Goal: Information Seeking & Learning: Learn about a topic

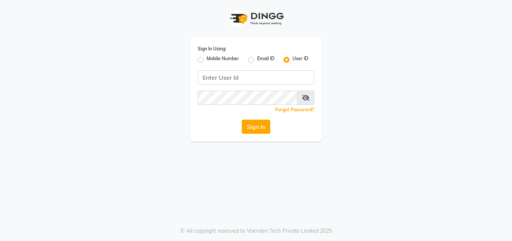
click at [207, 61] on label "Mobile Number" at bounding box center [223, 59] width 32 height 9
click at [207, 60] on input "Mobile Number" at bounding box center [209, 57] width 5 height 5
radio input "true"
radio input "false"
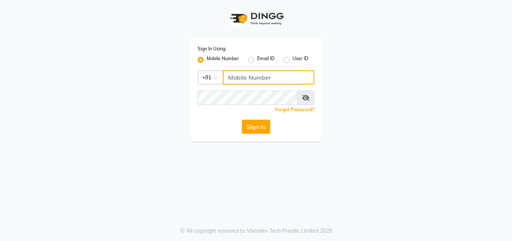
click at [239, 80] on input "Username" at bounding box center [268, 77] width 91 height 14
type input "8698600505"
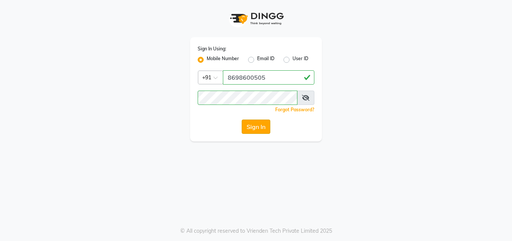
click at [251, 124] on button "Sign In" at bounding box center [255, 127] width 29 height 14
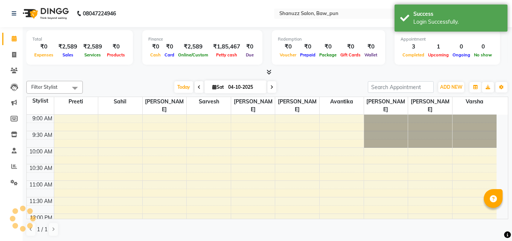
select select "en"
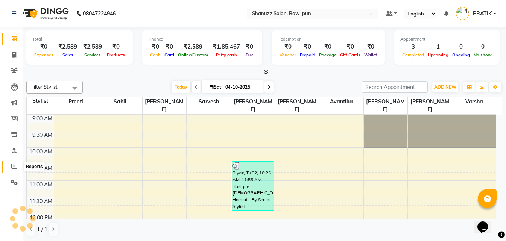
click at [11, 167] on span at bounding box center [14, 167] width 13 height 9
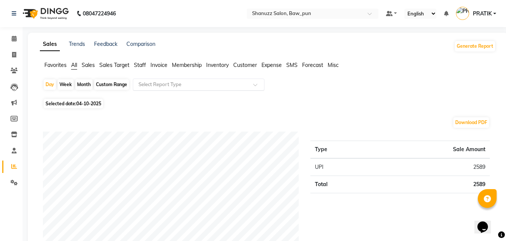
click at [149, 86] on input "text" at bounding box center [191, 85] width 108 height 8
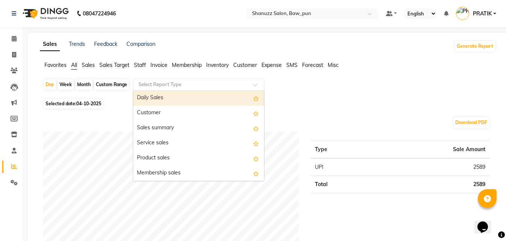
click at [168, 99] on div "Daily Sales" at bounding box center [198, 98] width 131 height 15
select select "full_report"
select select "csv"
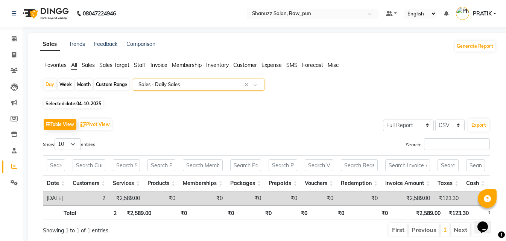
scroll to position [32, 0]
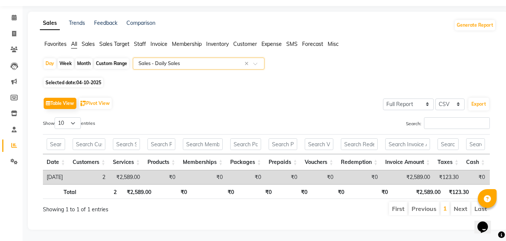
click at [146, 60] on input "text" at bounding box center [191, 64] width 108 height 8
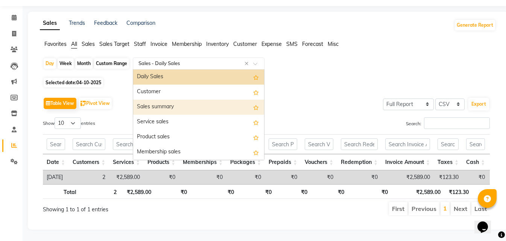
click at [168, 100] on div "Sales summary" at bounding box center [198, 107] width 131 height 15
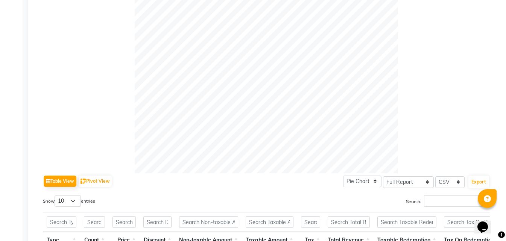
scroll to position [15, 0]
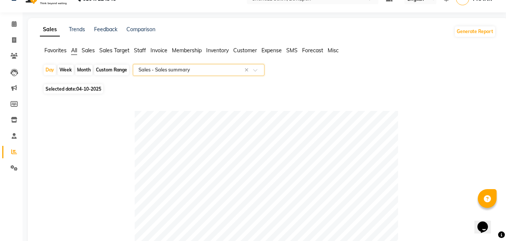
click at [176, 65] on div "Select Report Type × Sales - Sales summary ×" at bounding box center [199, 70] width 132 height 12
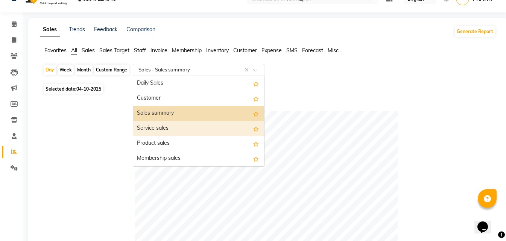
click at [173, 125] on div "Service sales" at bounding box center [198, 128] width 131 height 15
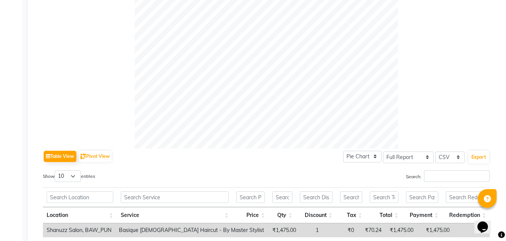
scroll to position [0, 0]
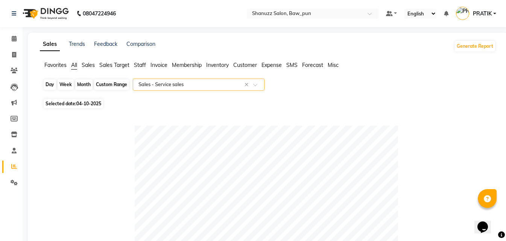
click at [44, 85] on div "Day" at bounding box center [50, 84] width 12 height 11
select select "10"
select select "2025"
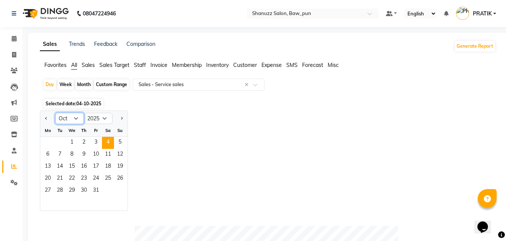
drag, startPoint x: 62, startPoint y: 116, endPoint x: 64, endPoint y: 120, distance: 4.5
click at [62, 116] on select "Jan Feb Mar Apr May Jun [DATE] Aug Sep Oct Nov Dec" at bounding box center [69, 118] width 29 height 11
select select "9"
click at [55, 113] on select "Jan Feb Mar Apr May Jun [DATE] Aug Sep Oct Nov Dec" at bounding box center [69, 118] width 29 height 11
click at [106, 141] on span "6" at bounding box center [108, 143] width 12 height 12
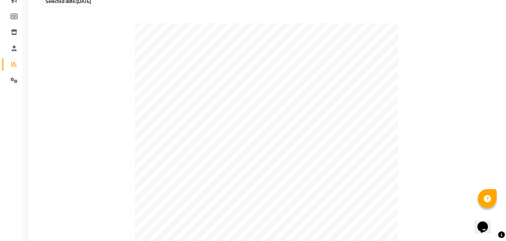
scroll to position [1, 0]
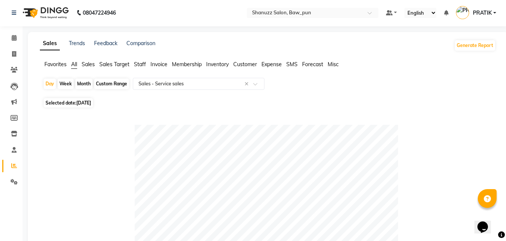
click at [88, 67] on span "Sales" at bounding box center [88, 64] width 13 height 7
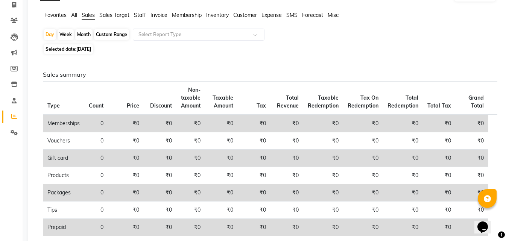
scroll to position [0, 0]
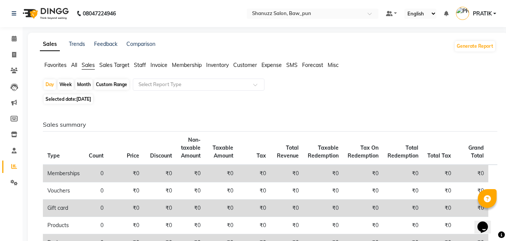
click at [90, 100] on span "06-09-2025" at bounding box center [83, 99] width 15 height 6
select select "9"
select select "2025"
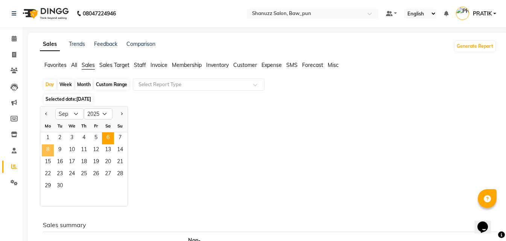
click at [49, 149] on span "8" at bounding box center [48, 150] width 12 height 12
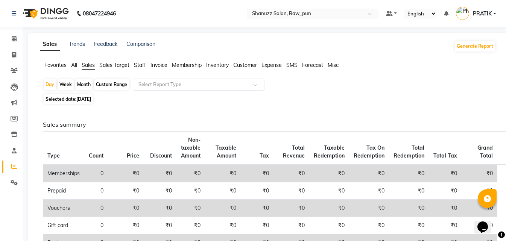
click at [87, 100] on span "08-09-2025" at bounding box center [83, 99] width 15 height 6
select select "9"
select select "2025"
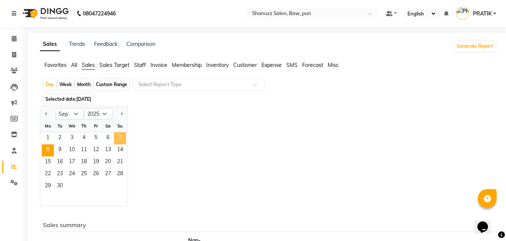
click at [117, 139] on span "7" at bounding box center [120, 138] width 12 height 12
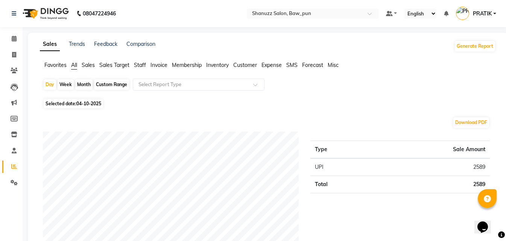
click at [97, 99] on span "Selected date: 04-10-2025" at bounding box center [73, 103] width 59 height 9
select select "10"
select select "2025"
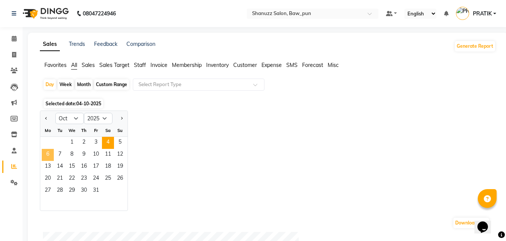
click at [49, 158] on span "6" at bounding box center [48, 155] width 12 height 12
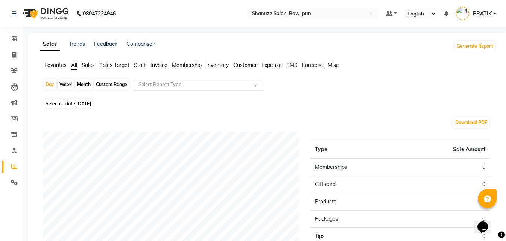
click at [153, 84] on input "text" at bounding box center [191, 85] width 108 height 8
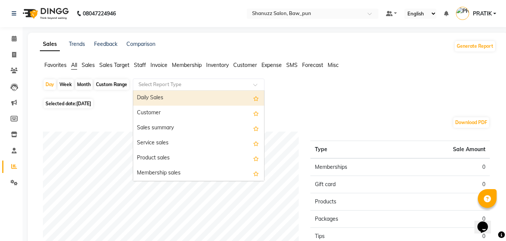
click at [183, 102] on div "Daily Sales" at bounding box center [198, 98] width 131 height 15
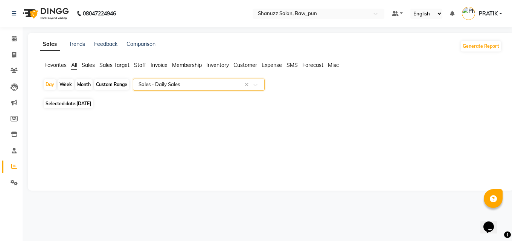
click at [144, 82] on input "text" at bounding box center [191, 85] width 108 height 8
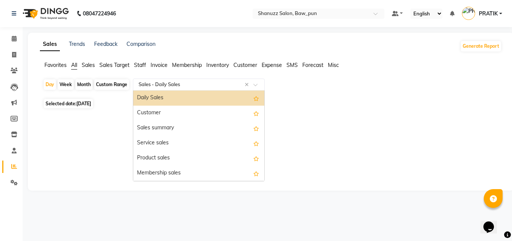
click at [147, 98] on div "Daily Sales" at bounding box center [198, 98] width 131 height 15
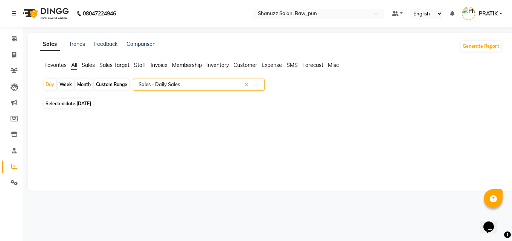
click at [91, 105] on span "06-10-2025" at bounding box center [83, 104] width 15 height 6
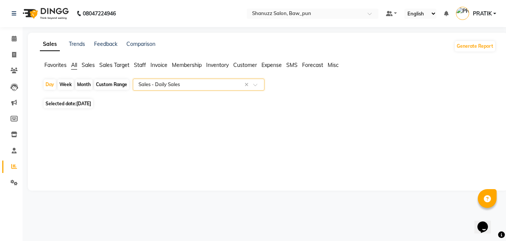
select select "10"
select select "2025"
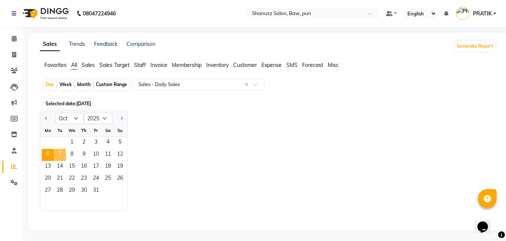
click at [60, 153] on span "7" at bounding box center [60, 155] width 12 height 12
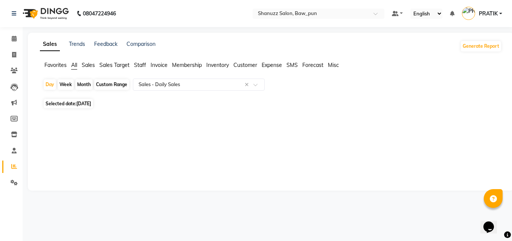
click at [90, 102] on span "07-10-2025" at bounding box center [83, 104] width 15 height 6
select select "10"
select select "2025"
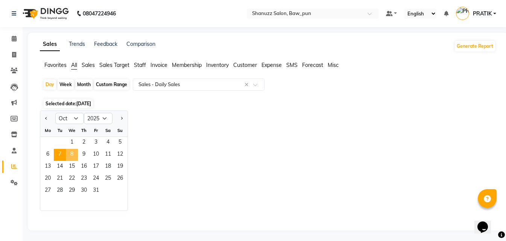
click at [73, 153] on span "8" at bounding box center [72, 155] width 12 height 12
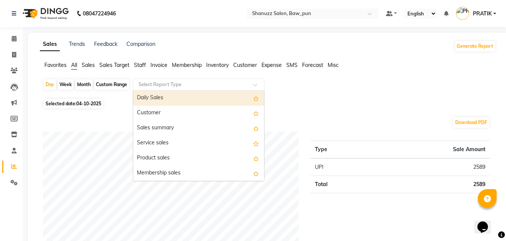
click at [149, 84] on input "text" at bounding box center [191, 85] width 108 height 8
click at [163, 102] on div "Daily Sales" at bounding box center [198, 98] width 131 height 15
select select "full_report"
select select "csv"
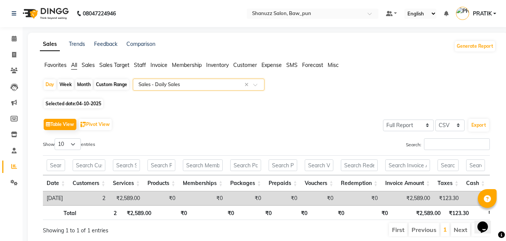
click at [97, 103] on span "04-10-2025" at bounding box center [88, 104] width 25 height 6
select select "10"
select select "2025"
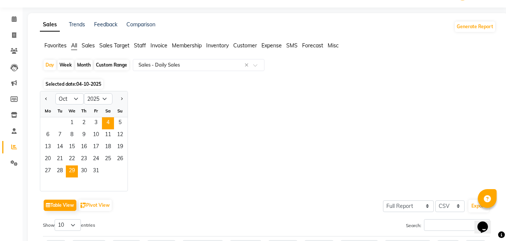
scroll to position [50, 0]
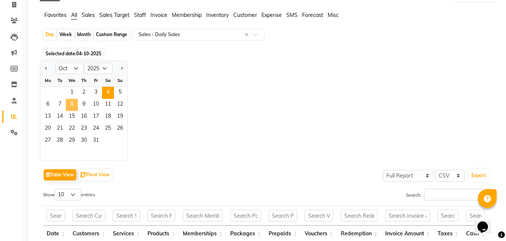
click at [71, 104] on span "8" at bounding box center [72, 105] width 12 height 12
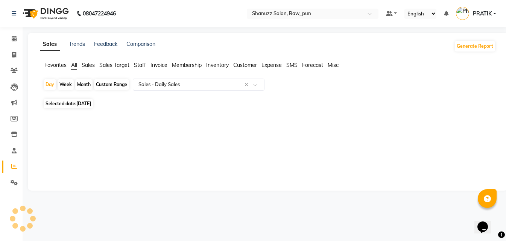
scroll to position [0, 0]
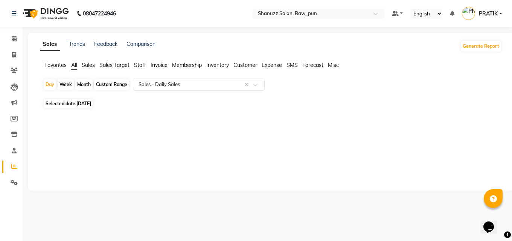
click at [85, 64] on span "Sales" at bounding box center [88, 65] width 13 height 7
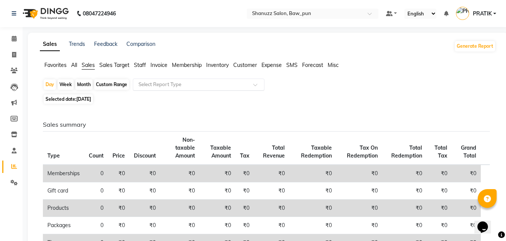
click at [145, 83] on input "text" at bounding box center [191, 85] width 108 height 8
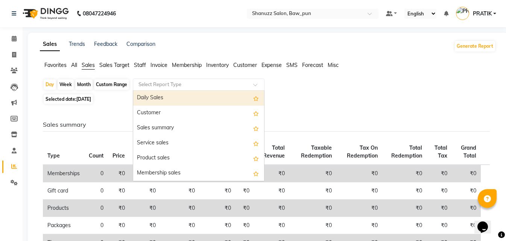
click at [159, 101] on div "Daily Sales" at bounding box center [198, 98] width 131 height 15
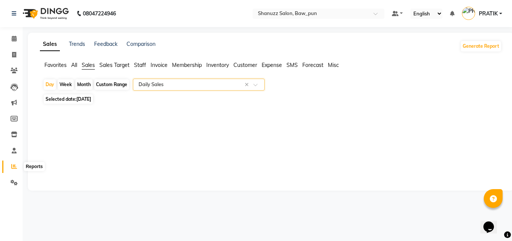
click at [13, 163] on span at bounding box center [14, 167] width 13 height 9
click at [166, 81] on input "text" at bounding box center [191, 85] width 108 height 8
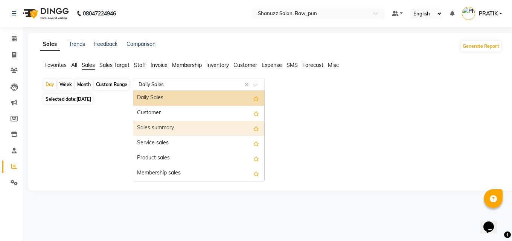
click at [167, 128] on div "Sales summary" at bounding box center [198, 128] width 131 height 15
select select "full_report"
select select "csv"
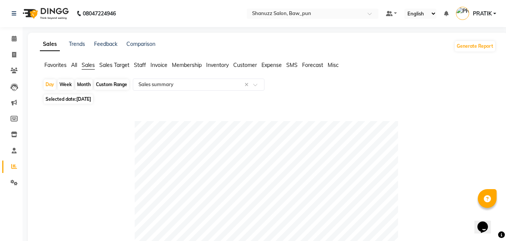
click at [70, 100] on span "Selected date: 08-10-2025" at bounding box center [68, 98] width 49 height 9
select select "10"
select select "2025"
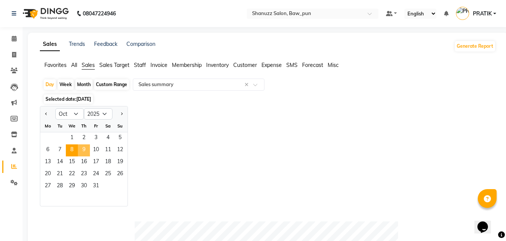
click at [85, 150] on span "9" at bounding box center [84, 150] width 12 height 12
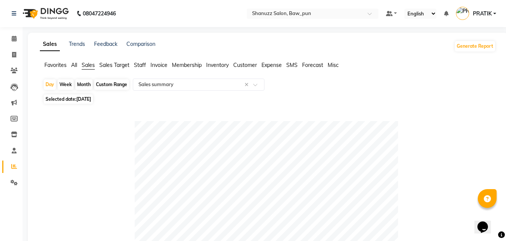
click at [91, 100] on span "09-10-2025" at bounding box center [83, 99] width 15 height 6
select select "10"
select select "2025"
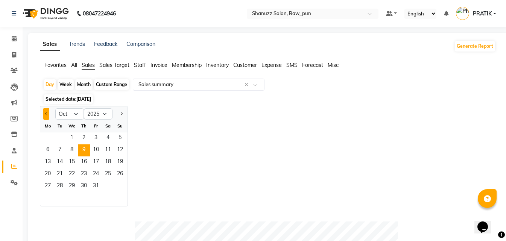
click at [46, 112] on button "Previous month" at bounding box center [46, 114] width 6 height 12
select select "9"
click at [48, 149] on span "8" at bounding box center [48, 150] width 12 height 12
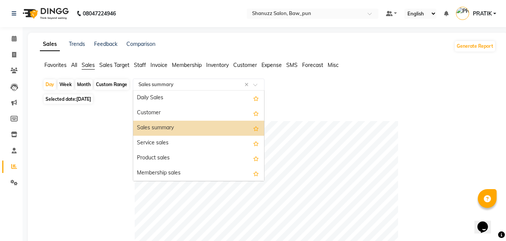
click at [179, 85] on input "text" at bounding box center [191, 85] width 108 height 8
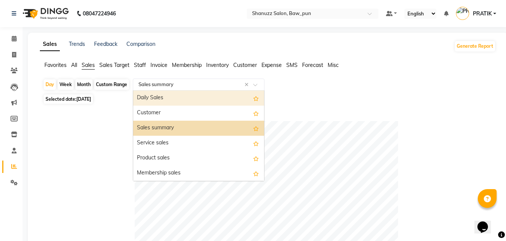
click at [173, 94] on div "Daily Sales" at bounding box center [198, 98] width 131 height 15
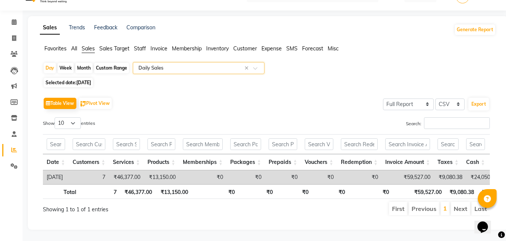
scroll to position [28, 0]
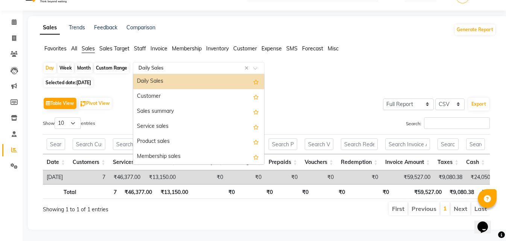
click at [159, 64] on input "text" at bounding box center [191, 68] width 108 height 8
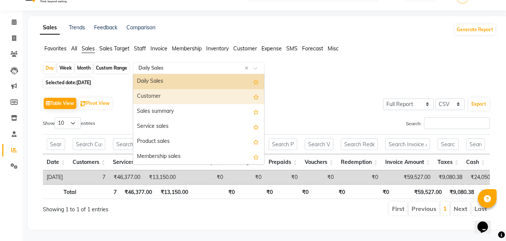
click at [176, 89] on div "Customer" at bounding box center [198, 96] width 131 height 15
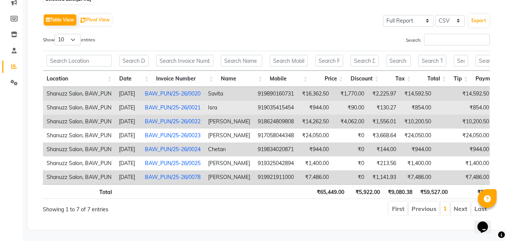
scroll to position [0, 0]
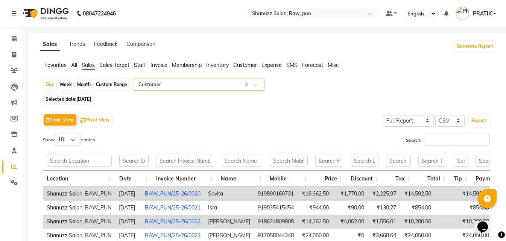
click at [171, 86] on input "text" at bounding box center [191, 85] width 108 height 8
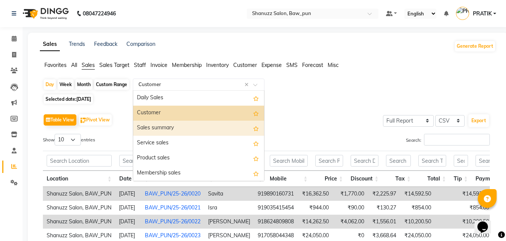
click at [165, 127] on div "Sales summary" at bounding box center [198, 128] width 131 height 15
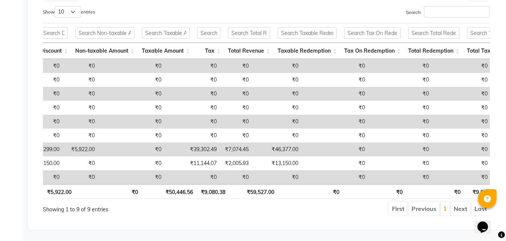
scroll to position [0, 46]
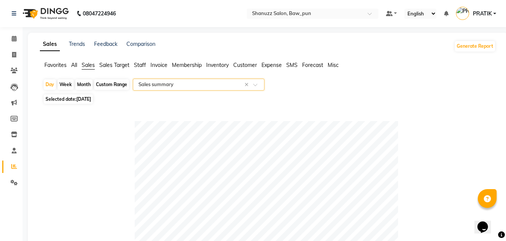
click at [213, 89] on div "Select Report Type × Sales summary ×" at bounding box center [199, 85] width 132 height 12
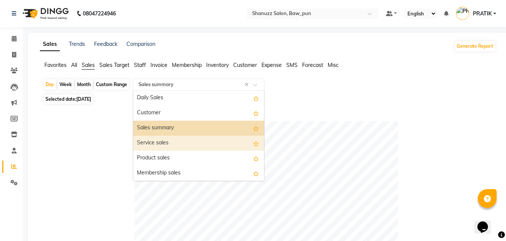
click at [164, 140] on div "Service sales" at bounding box center [198, 143] width 131 height 15
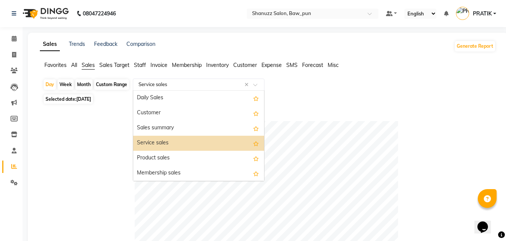
click at [210, 84] on input "text" at bounding box center [191, 85] width 108 height 8
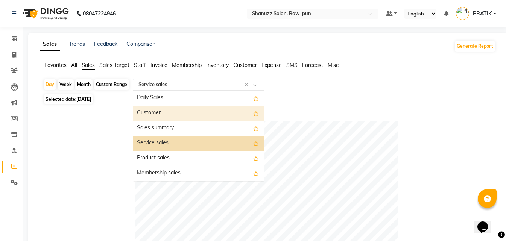
click at [154, 109] on div "Customer" at bounding box center [198, 113] width 131 height 15
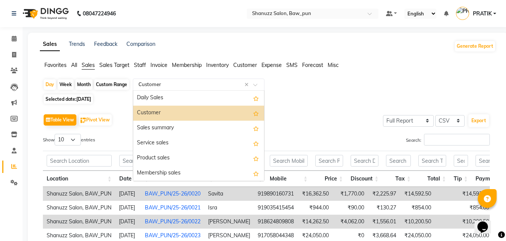
click at [181, 81] on input "text" at bounding box center [191, 85] width 108 height 8
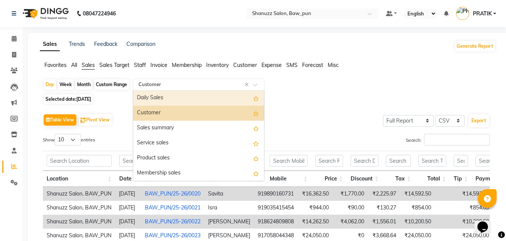
click at [159, 98] on div "Daily Sales" at bounding box center [198, 98] width 131 height 15
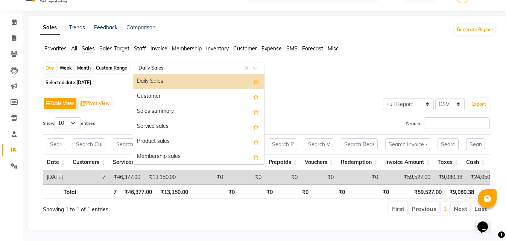
click at [310, 79] on div "Selected date: 08-09-2025" at bounding box center [269, 83] width 453 height 8
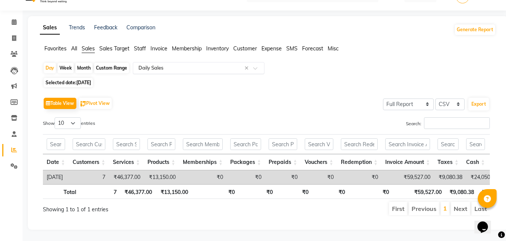
click at [184, 64] on input "text" at bounding box center [191, 68] width 108 height 8
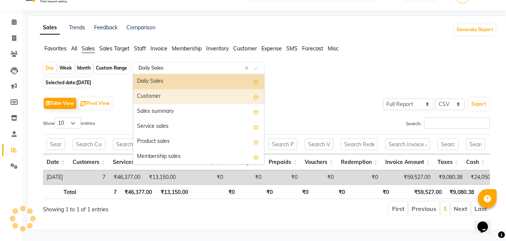
click at [173, 89] on div "Customer" at bounding box center [198, 96] width 131 height 15
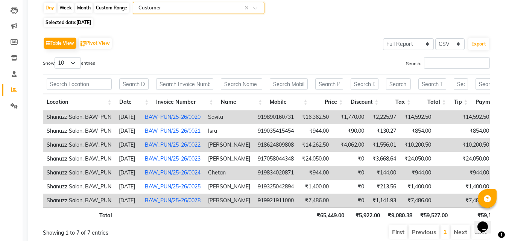
scroll to position [11, 0]
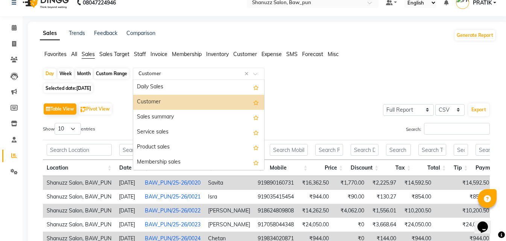
click at [159, 68] on div "Select Report Type × Customer ×" at bounding box center [199, 74] width 132 height 12
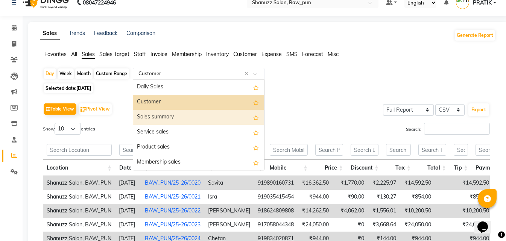
click at [183, 123] on div "Sales summary" at bounding box center [198, 117] width 131 height 15
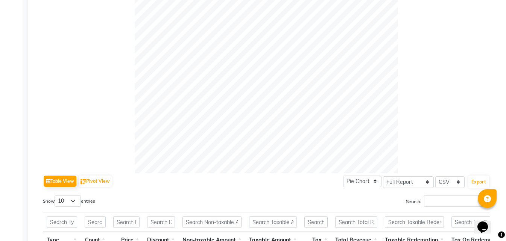
scroll to position [61, 0]
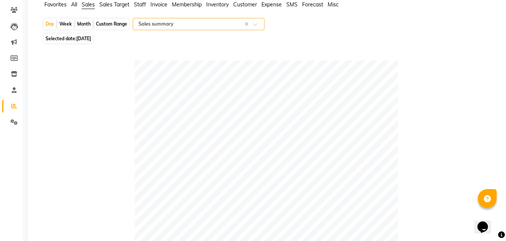
click at [200, 24] on input "text" at bounding box center [191, 24] width 108 height 8
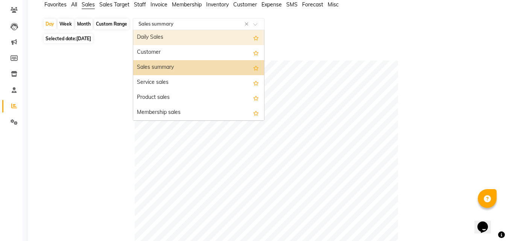
click at [193, 41] on div "Daily Sales" at bounding box center [198, 37] width 131 height 15
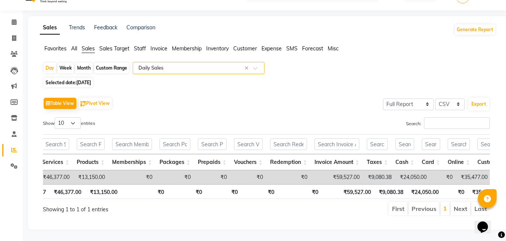
scroll to position [0, 141]
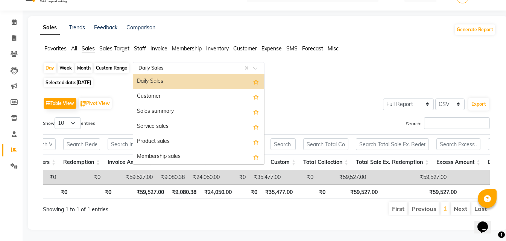
click at [156, 64] on input "text" at bounding box center [191, 68] width 108 height 8
click at [163, 74] on div "Daily Sales" at bounding box center [198, 81] width 131 height 15
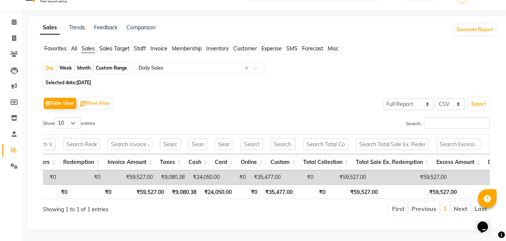
click at [175, 50] on app-reports "Favorites All Sales Sales Target Staff Invoice Membership Inventory Customer Ex…" at bounding box center [267, 134] width 465 height 178
click at [175, 62] on div "Select Report Type × Daily Sales ×" at bounding box center [199, 68] width 132 height 12
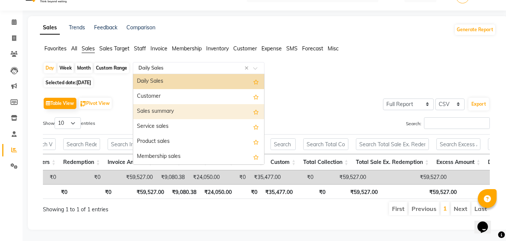
click at [170, 104] on div "Sales summary" at bounding box center [198, 111] width 131 height 15
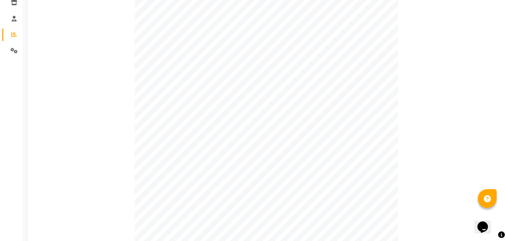
scroll to position [0, 0]
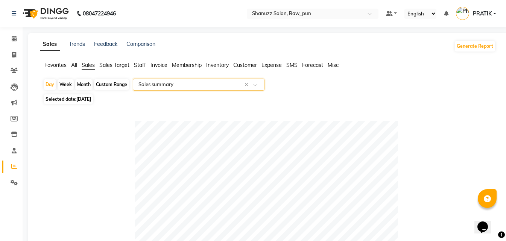
click at [187, 88] on div "Select Report Type × Sales summary ×" at bounding box center [199, 85] width 132 height 12
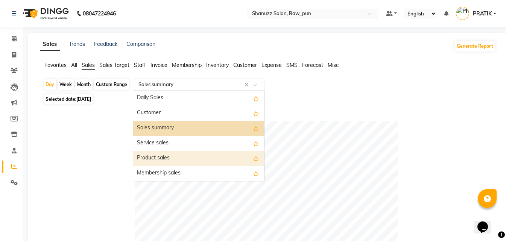
click at [175, 156] on div "Product sales" at bounding box center [198, 158] width 131 height 15
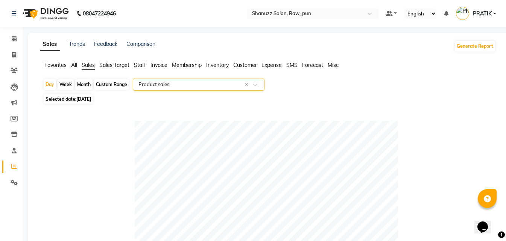
click at [195, 90] on div "Select Report Type × Product sales ×" at bounding box center [199, 85] width 132 height 12
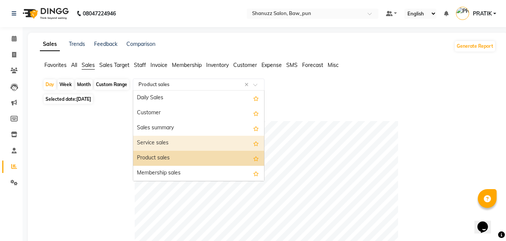
click at [173, 142] on div "Service sales" at bounding box center [198, 143] width 131 height 15
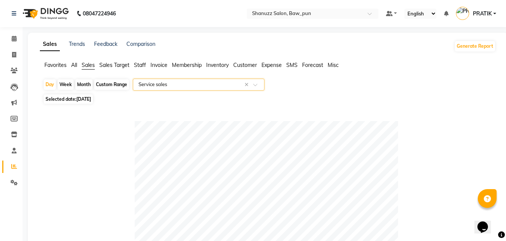
click at [185, 84] on input "text" at bounding box center [191, 85] width 108 height 8
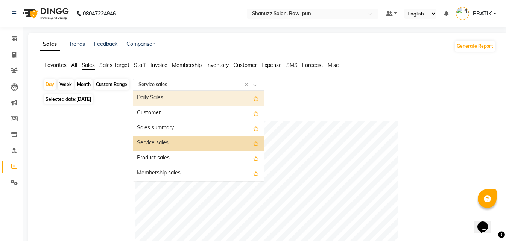
click at [159, 99] on div "Daily Sales" at bounding box center [198, 98] width 131 height 15
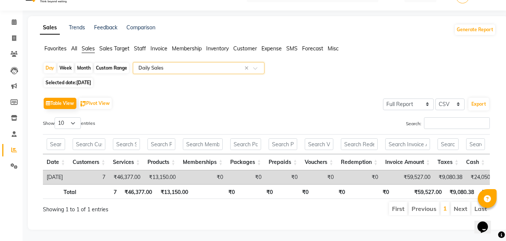
scroll to position [0, 6]
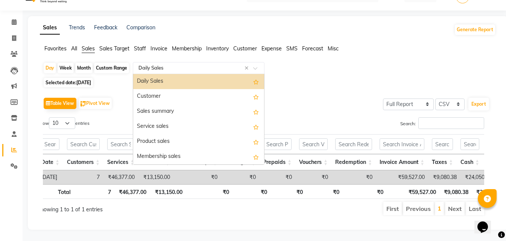
click at [162, 62] on div "Select Report Type × Daily Sales ×" at bounding box center [199, 68] width 132 height 12
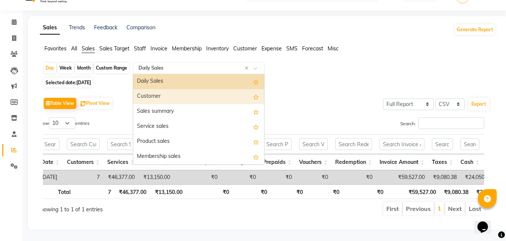
click at [162, 89] on div "Customer" at bounding box center [198, 96] width 131 height 15
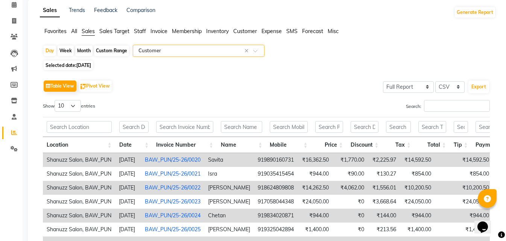
scroll to position [11, 0]
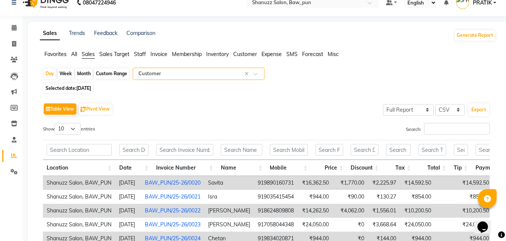
click at [190, 70] on input "text" at bounding box center [191, 74] width 108 height 8
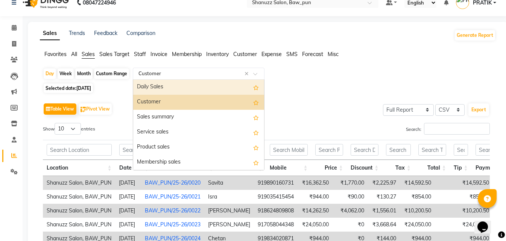
click at [190, 90] on div "Daily Sales" at bounding box center [198, 87] width 131 height 15
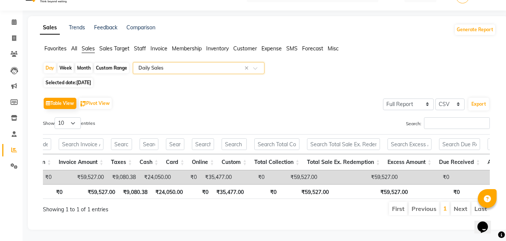
scroll to position [0, 438]
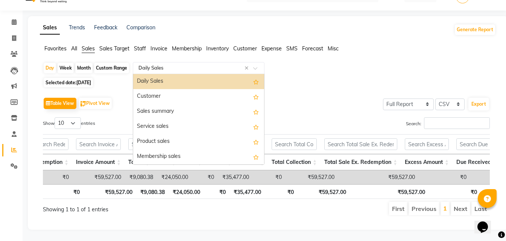
click at [188, 64] on input "text" at bounding box center [191, 68] width 108 height 8
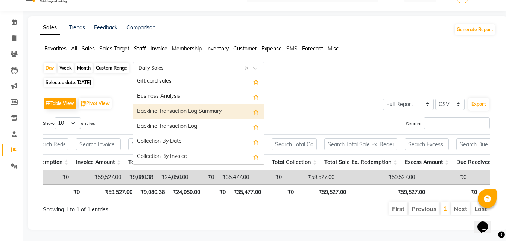
scroll to position [131, 0]
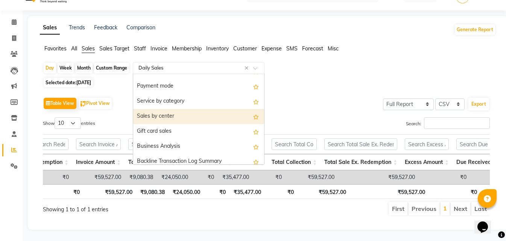
click at [169, 109] on div "Sales by center" at bounding box center [198, 116] width 131 height 15
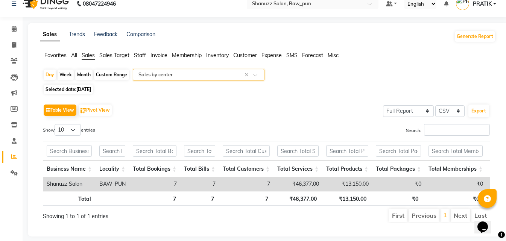
scroll to position [0, 0]
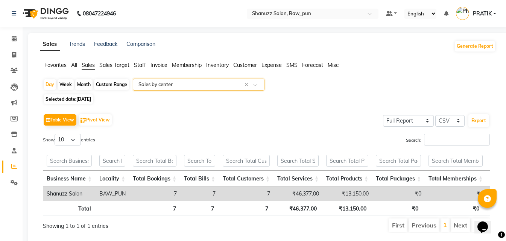
click at [188, 87] on input "text" at bounding box center [191, 85] width 108 height 8
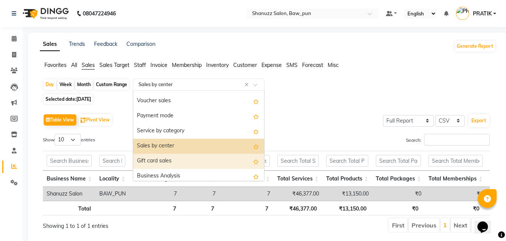
scroll to position [15, 0]
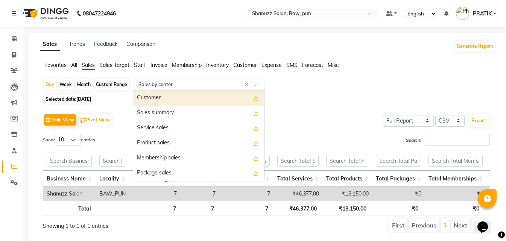
click at [161, 103] on div "Customer" at bounding box center [198, 98] width 131 height 15
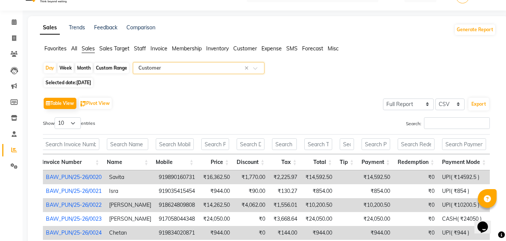
scroll to position [11, 0]
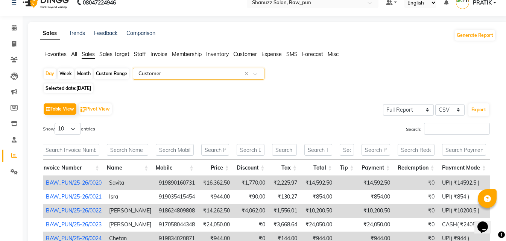
click at [83, 90] on span "08-09-2025" at bounding box center [83, 88] width 15 height 6
select select "9"
select select "2025"
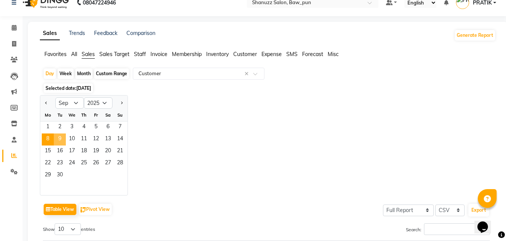
click at [56, 135] on span "9" at bounding box center [60, 140] width 12 height 12
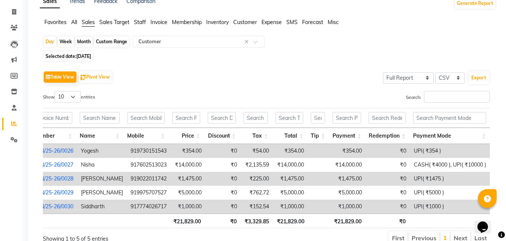
scroll to position [0, 0]
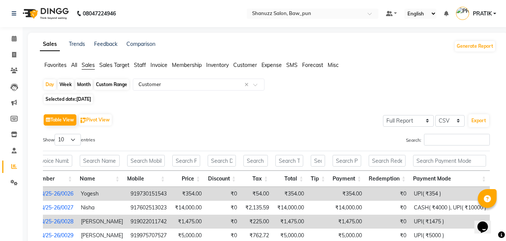
click at [91, 97] on span "09-09-2025" at bounding box center [83, 99] width 15 height 6
select select "9"
select select "2025"
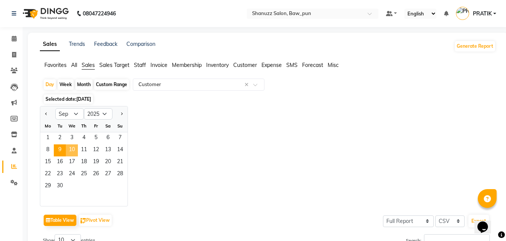
click at [77, 155] on span "10" at bounding box center [72, 150] width 12 height 12
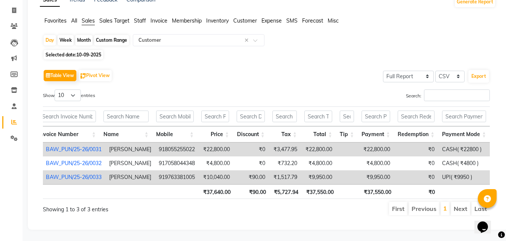
scroll to position [6, 0]
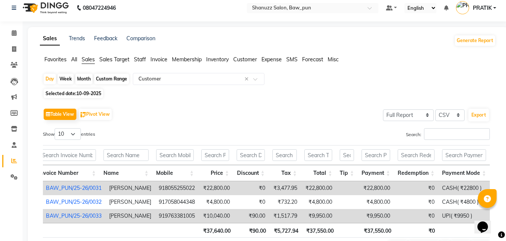
click at [94, 93] on span "10-09-2025" at bounding box center [88, 94] width 25 height 6
select select "9"
select select "2025"
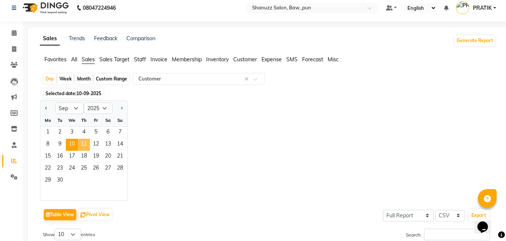
click at [80, 148] on span "11" at bounding box center [84, 145] width 12 height 12
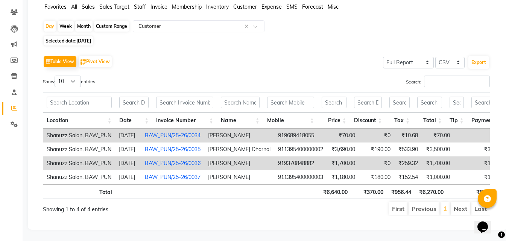
scroll to position [0, 97]
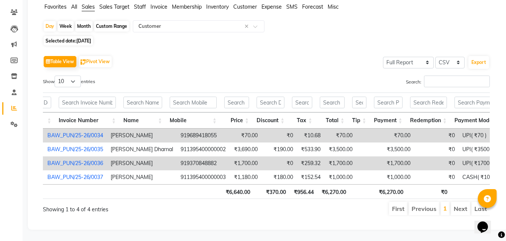
click at [91, 38] on span "11-09-2025" at bounding box center [83, 41] width 15 height 6
select select "9"
select select "2025"
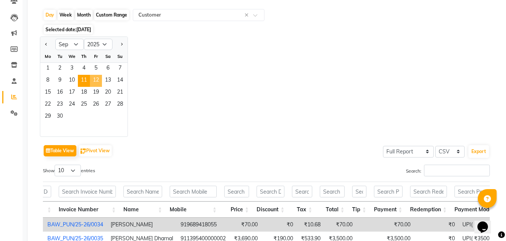
click at [98, 82] on span "12" at bounding box center [96, 81] width 12 height 12
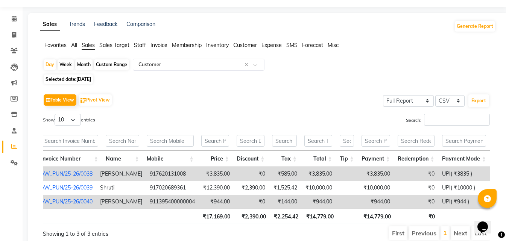
scroll to position [6, 0]
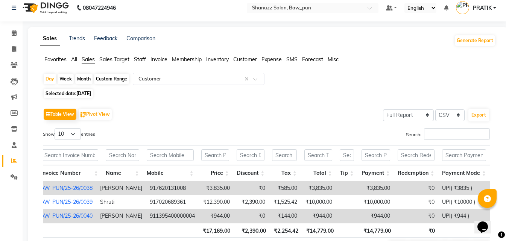
click at [93, 97] on span "Selected date: 12-09-2025" at bounding box center [68, 93] width 49 height 9
select select "9"
select select "2025"
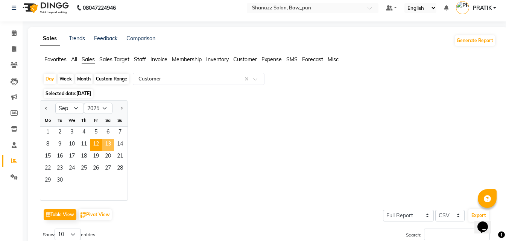
click at [109, 145] on span "13" at bounding box center [108, 145] width 12 height 12
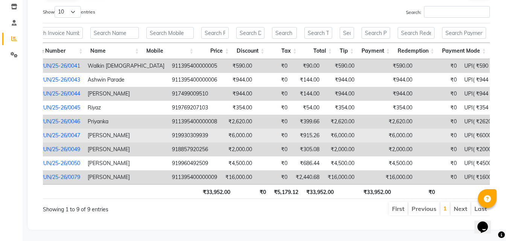
scroll to position [0, 0]
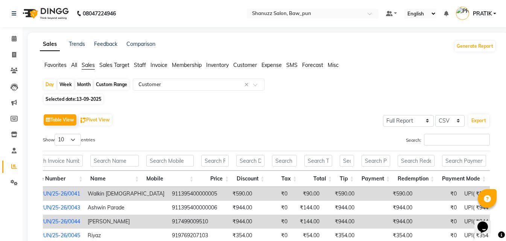
click at [95, 99] on span "13-09-2025" at bounding box center [88, 99] width 25 height 6
select select "9"
select select "2025"
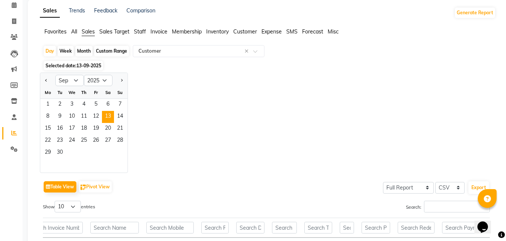
scroll to position [50, 0]
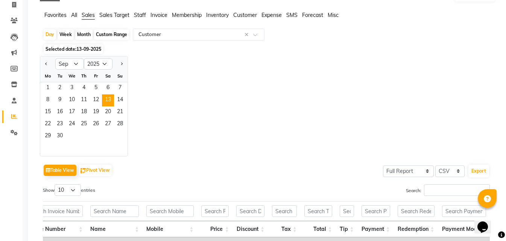
click at [156, 99] on div "Jan Feb Mar Apr May Jun Jul Aug Sep Oct Nov Dec 2015 2016 2017 2018 2019 2020 2…" at bounding box center [268, 106] width 456 height 100
click at [114, 96] on span "13" at bounding box center [108, 100] width 12 height 12
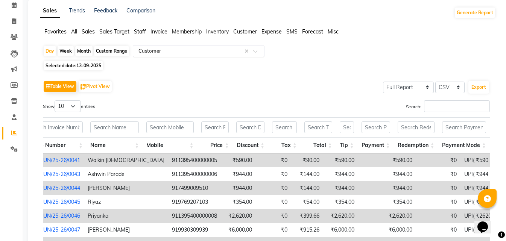
scroll to position [0, 0]
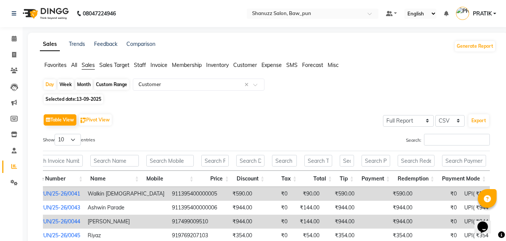
click at [92, 98] on span "13-09-2025" at bounding box center [88, 99] width 25 height 6
select select "9"
select select "2025"
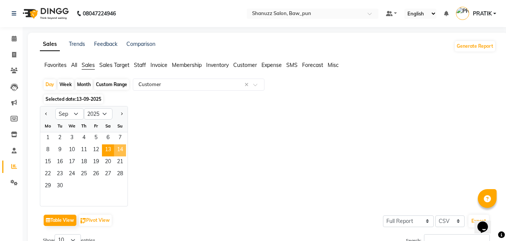
click at [120, 147] on span "14" at bounding box center [120, 150] width 12 height 12
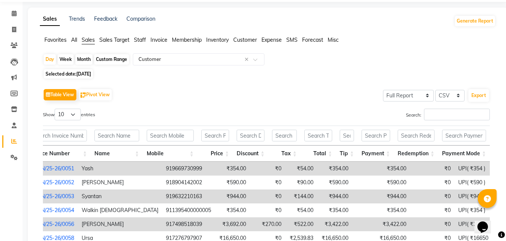
scroll to position [3, 0]
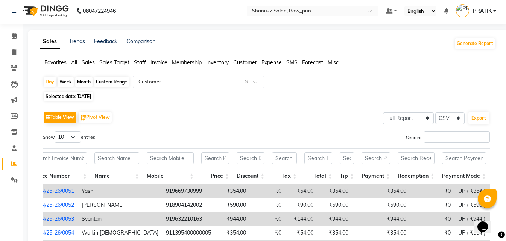
click at [87, 97] on span "14-09-2025" at bounding box center [83, 97] width 15 height 6
select select "9"
select select "2025"
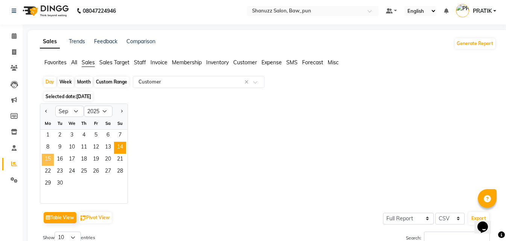
click at [52, 156] on span "15" at bounding box center [48, 160] width 12 height 12
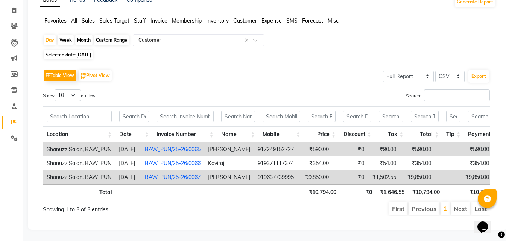
scroll to position [0, 132]
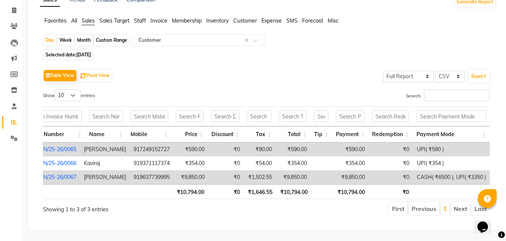
click at [81, 52] on span "15-09-2025" at bounding box center [83, 55] width 15 height 6
select select "9"
select select "2025"
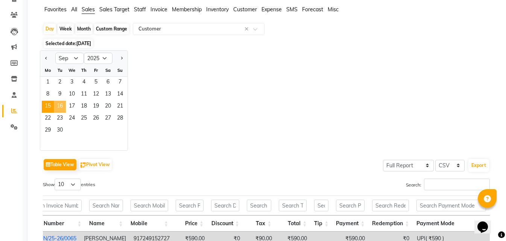
click at [63, 111] on span "16" at bounding box center [60, 107] width 12 height 12
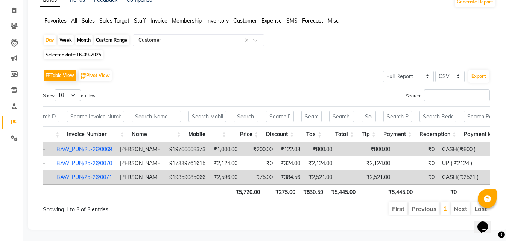
scroll to position [0, 111]
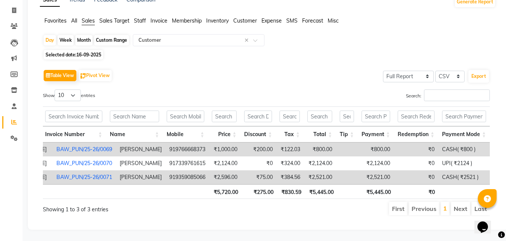
click at [93, 52] on span "16-09-2025" at bounding box center [88, 55] width 25 height 6
select select "9"
select select "2025"
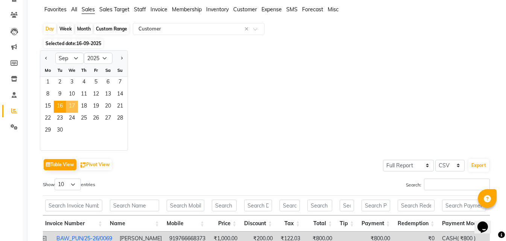
click at [71, 104] on span "17" at bounding box center [72, 107] width 12 height 12
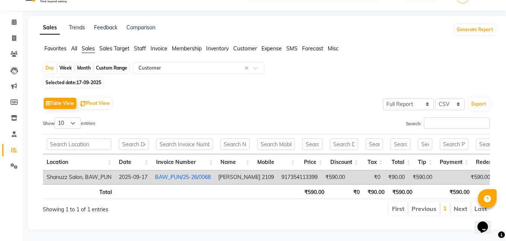
scroll to position [28, 0]
click at [91, 66] on div "Day Week Month Custom Range Select Report Type × Customer × Selected date: 17-0…" at bounding box center [268, 142] width 456 height 160
click at [92, 90] on div "Table View Pivot View Select Full Report Filtered Report Select CSV PDF Export …" at bounding box center [266, 156] width 459 height 133
click at [94, 80] on span "17-09-2025" at bounding box center [88, 83] width 25 height 6
select select "9"
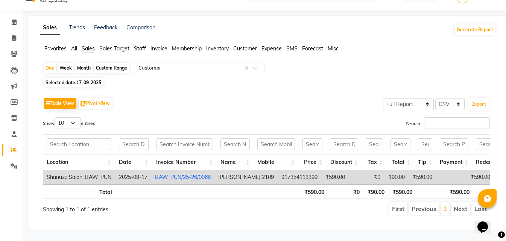
select select "2025"
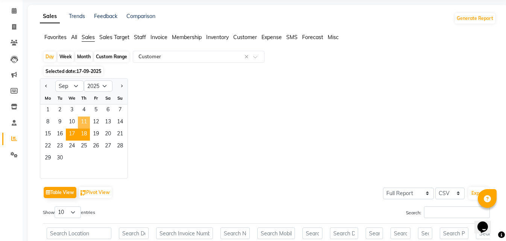
click at [82, 128] on span "11" at bounding box center [84, 123] width 12 height 12
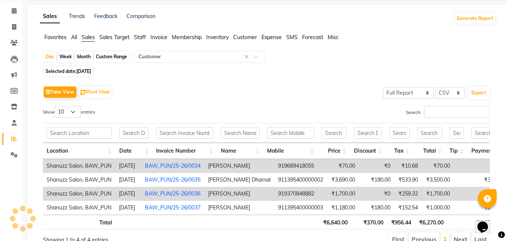
scroll to position [0, 0]
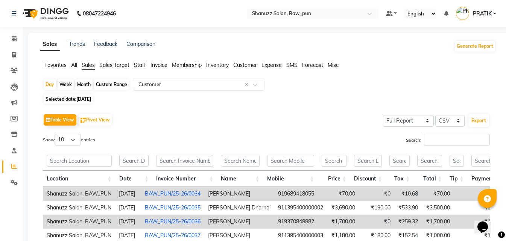
click at [83, 103] on span "Selected date: 11-09-2025" at bounding box center [68, 98] width 49 height 9
select select "9"
select select "2025"
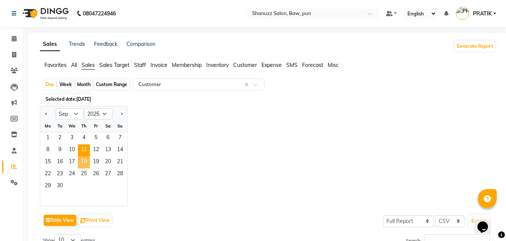
click at [85, 162] on span "18" at bounding box center [84, 162] width 12 height 12
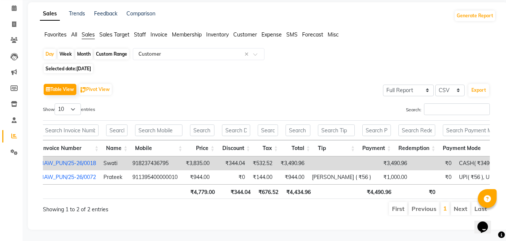
scroll to position [0, 126]
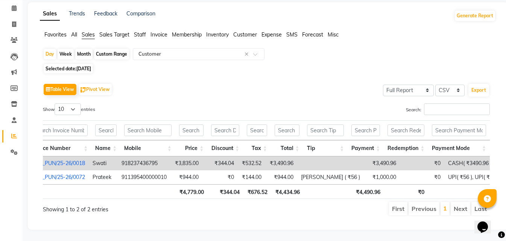
click at [91, 66] on span "18-09-2025" at bounding box center [83, 69] width 15 height 6
select select "9"
select select "2025"
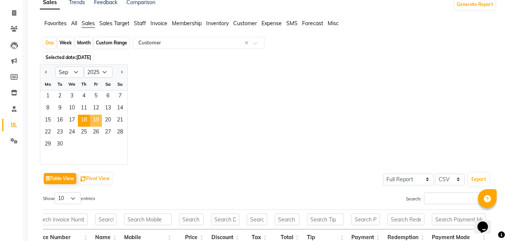
click at [96, 123] on span "19" at bounding box center [96, 121] width 12 height 12
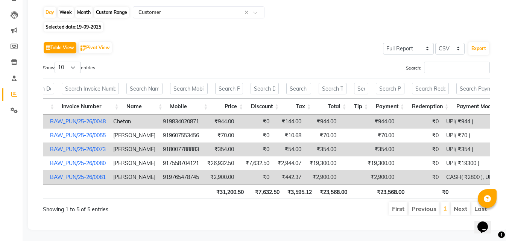
scroll to position [0, 131]
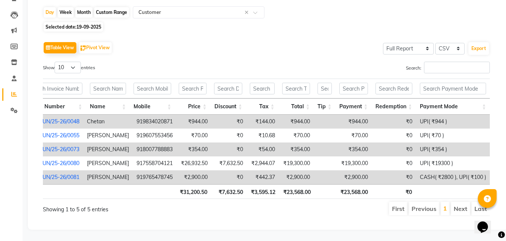
click at [87, 24] on span "19-09-2025" at bounding box center [88, 27] width 25 height 6
select select "9"
select select "2025"
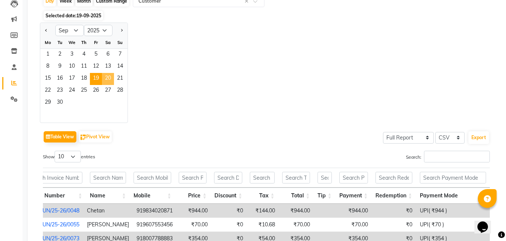
click at [112, 80] on span "20" at bounding box center [108, 79] width 12 height 12
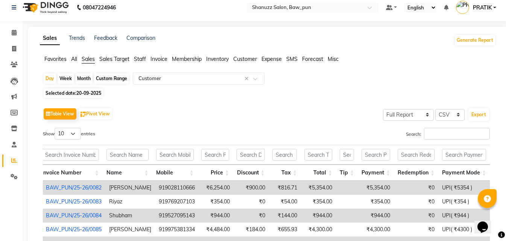
scroll to position [0, 0]
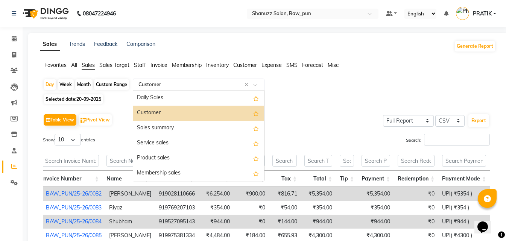
click at [159, 87] on input "text" at bounding box center [191, 85] width 108 height 8
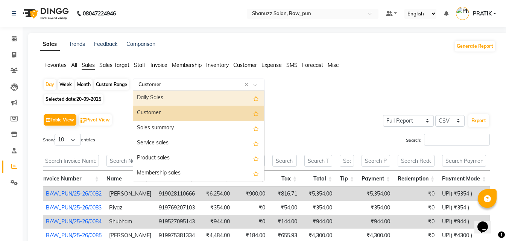
click at [159, 94] on div "Daily Sales" at bounding box center [198, 98] width 131 height 15
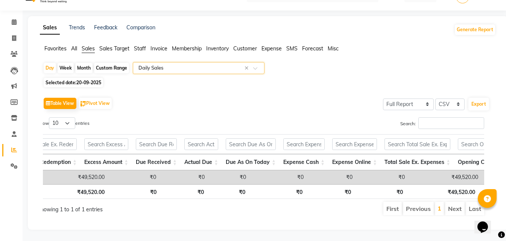
scroll to position [0, 653]
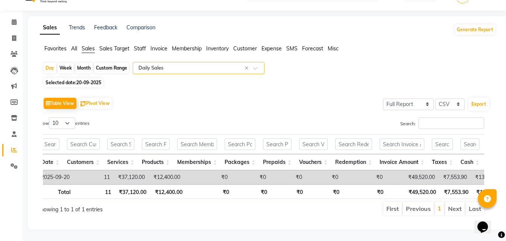
click at [159, 62] on div "Select Report Type × Daily Sales ×" at bounding box center [199, 68] width 132 height 12
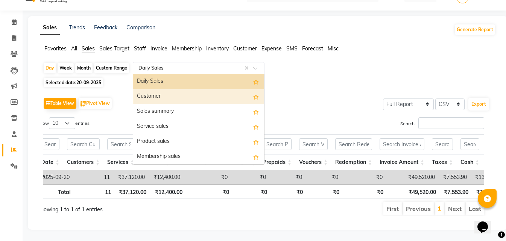
click at [157, 89] on div "Customer" at bounding box center [198, 96] width 131 height 15
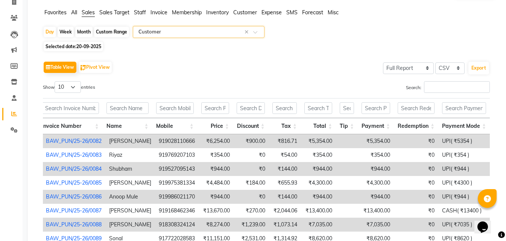
click at [182, 34] on input "text" at bounding box center [191, 32] width 108 height 8
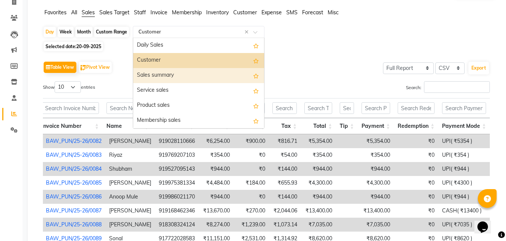
click at [181, 79] on div "Sales summary" at bounding box center [198, 75] width 131 height 15
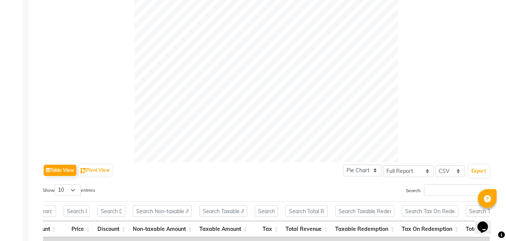
scroll to position [211, 0]
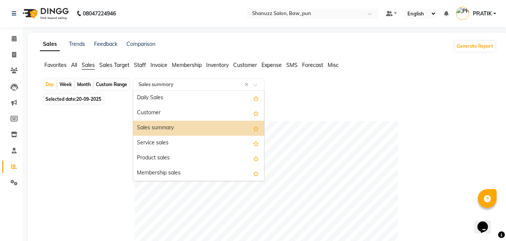
click at [189, 85] on input "text" at bounding box center [191, 85] width 108 height 8
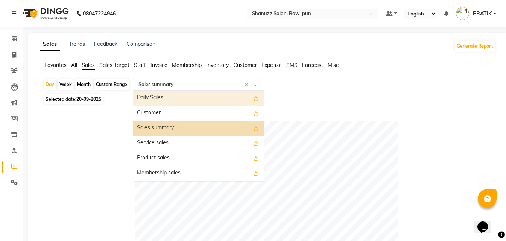
click at [171, 97] on div "Daily Sales" at bounding box center [198, 98] width 131 height 15
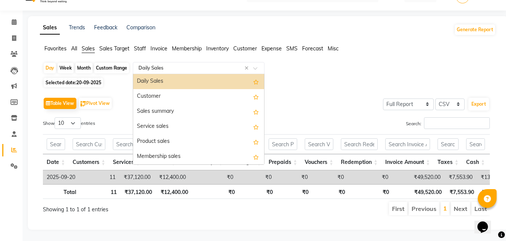
click at [167, 64] on input "text" at bounding box center [191, 68] width 108 height 8
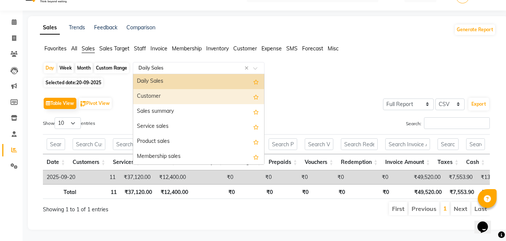
click at [167, 89] on div "Customer" at bounding box center [198, 96] width 131 height 15
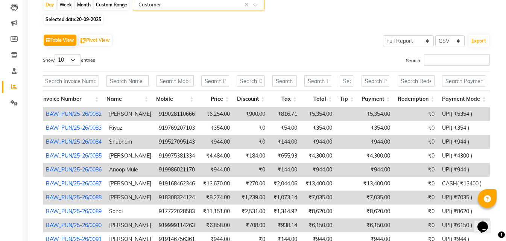
scroll to position [0, 0]
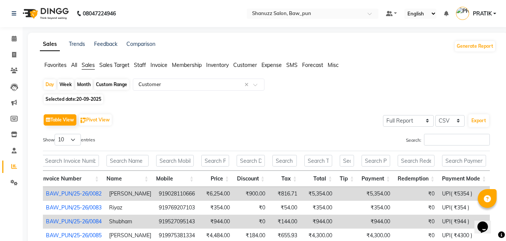
click at [93, 102] on span "Selected date: 20-09-2025" at bounding box center [73, 98] width 59 height 9
select select "9"
select select "2025"
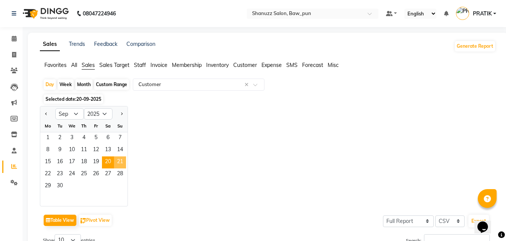
click at [120, 163] on span "21" at bounding box center [120, 162] width 12 height 12
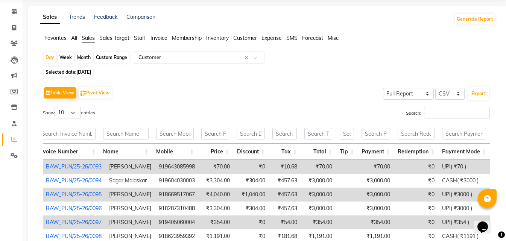
scroll to position [3, 0]
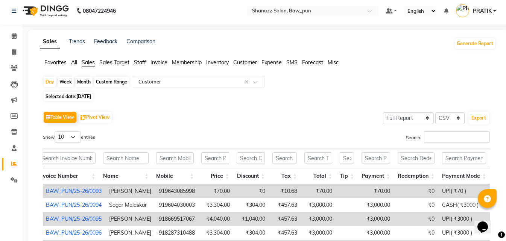
click at [143, 82] on input "text" at bounding box center [191, 82] width 108 height 8
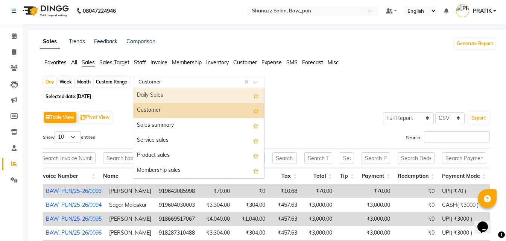
click at [151, 96] on div "Daily Sales" at bounding box center [198, 95] width 131 height 15
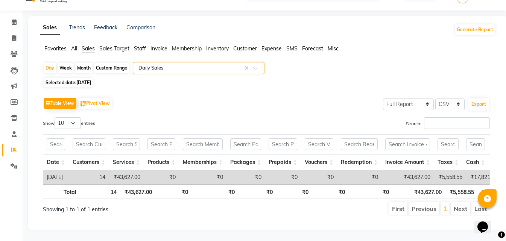
scroll to position [0, 6]
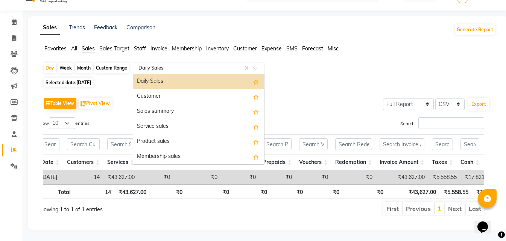
click at [153, 64] on input "text" at bounding box center [191, 68] width 108 height 8
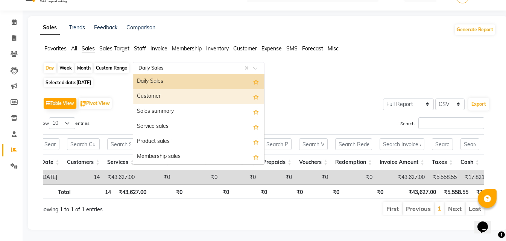
click at [153, 89] on div "Customer" at bounding box center [198, 96] width 131 height 15
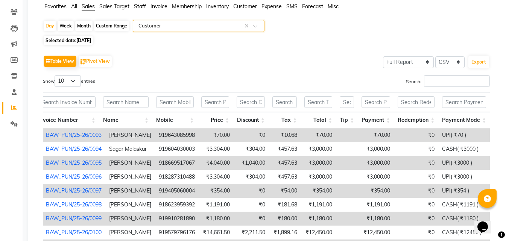
scroll to position [0, 0]
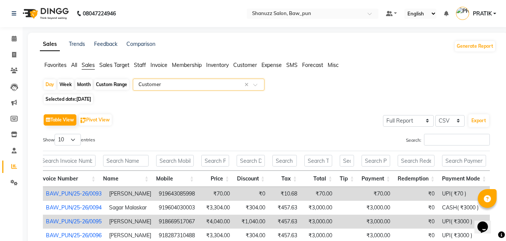
click at [203, 85] on input "text" at bounding box center [191, 85] width 108 height 8
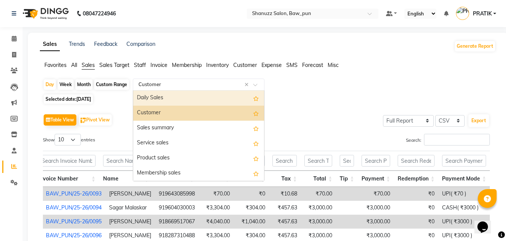
click at [167, 98] on div "Daily Sales" at bounding box center [198, 98] width 131 height 15
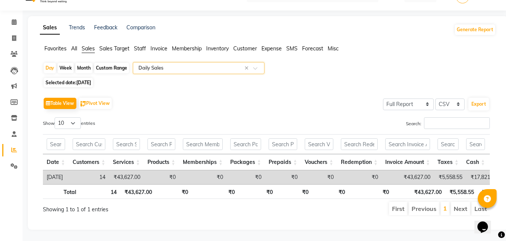
scroll to position [28, 0]
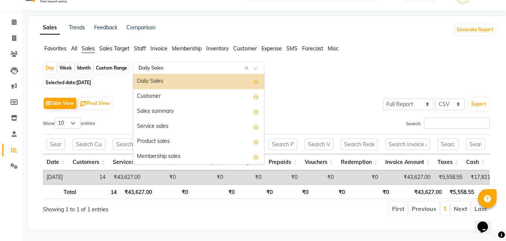
click at [160, 64] on input "text" at bounding box center [191, 68] width 108 height 8
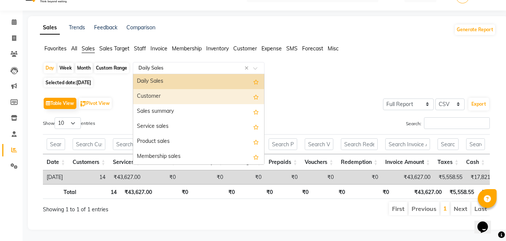
click at [163, 89] on div "Customer" at bounding box center [198, 96] width 131 height 15
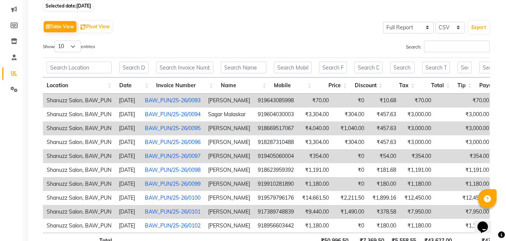
scroll to position [3, 0]
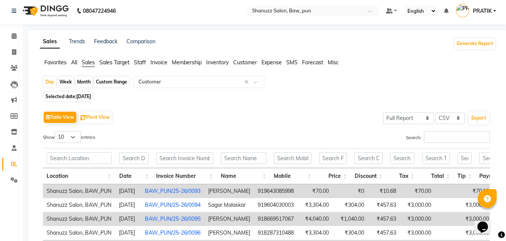
click at [108, 62] on span "Sales Target" at bounding box center [114, 62] width 30 height 7
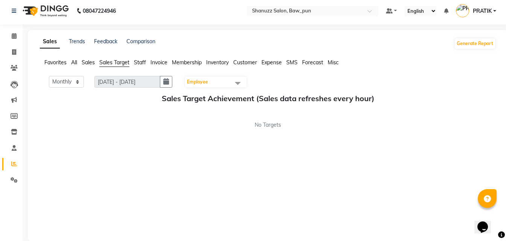
click at [83, 63] on span "Sales" at bounding box center [88, 62] width 13 height 7
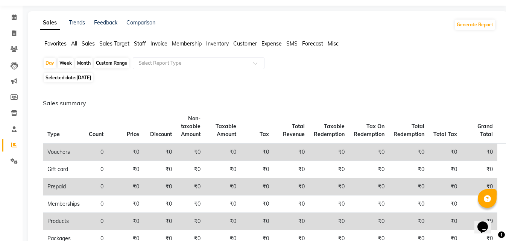
scroll to position [0, 0]
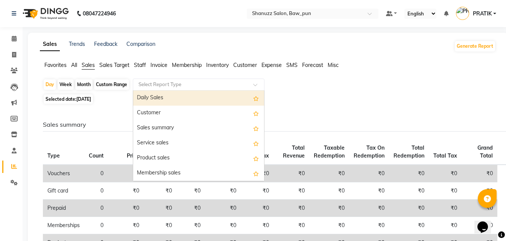
click at [156, 84] on input "text" at bounding box center [191, 85] width 108 height 8
click at [333, 77] on app-reports "Favorites All Sales Sales Target Staff Invoice Membership Inventory Customer Ex…" at bounding box center [267, 240] width 465 height 359
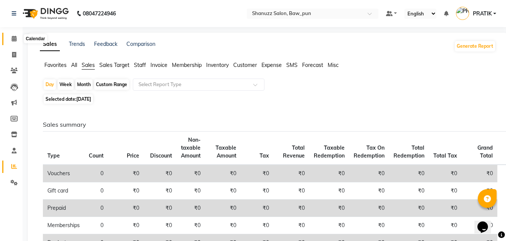
click at [11, 43] on span at bounding box center [14, 39] width 13 height 9
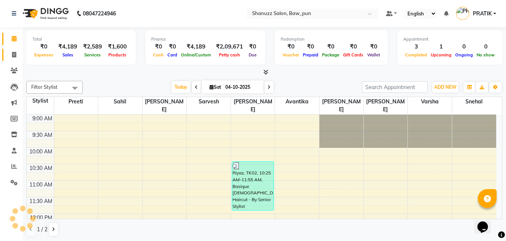
click at [11, 61] on link "Invoice" at bounding box center [11, 55] width 18 height 12
select select "service"
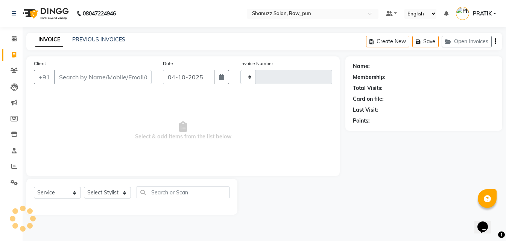
type input "0186"
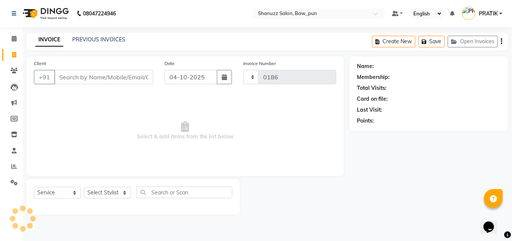
select select "9025"
click at [12, 60] on link "Invoice" at bounding box center [11, 55] width 18 height 12
select select "service"
type input "0186"
select select "9025"
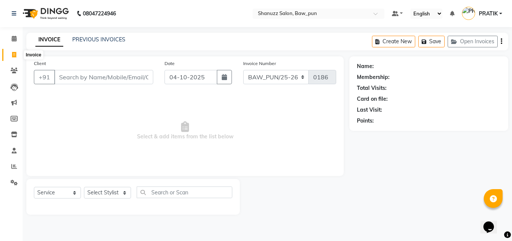
click at [14, 55] on icon at bounding box center [14, 55] width 4 height 6
select select "service"
click at [105, 38] on link "PREVIOUS INVOICES" at bounding box center [98, 39] width 53 height 7
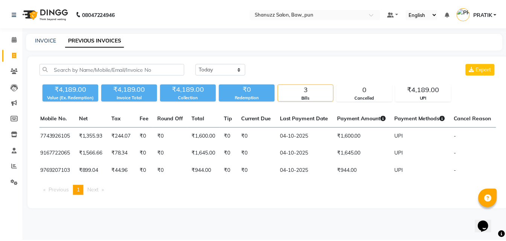
scroll to position [0, 167]
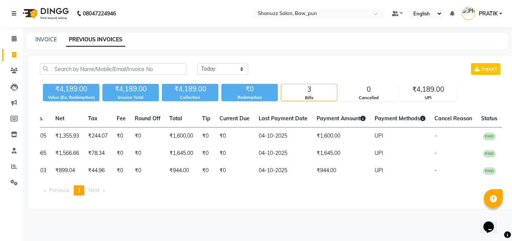
drag, startPoint x: 66, startPoint y: 196, endPoint x: 72, endPoint y: 194, distance: 6.2
click at [66, 194] on span "Previous page" at bounding box center [59, 190] width 21 height 7
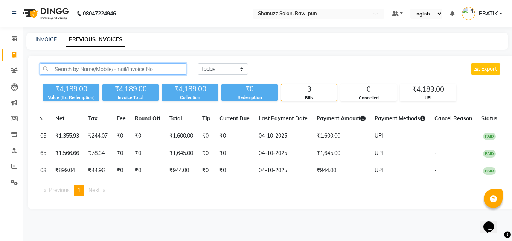
click at [69, 70] on input "text" at bounding box center [113, 69] width 146 height 12
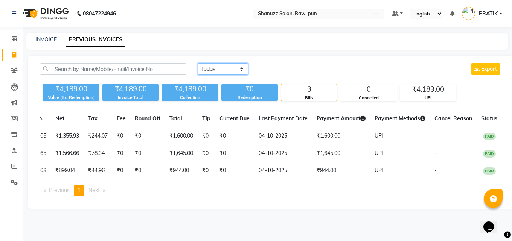
click at [236, 73] on select "Today Yesterday Custom Range" at bounding box center [222, 69] width 50 height 12
click at [220, 105] on div "Today Yesterday Custom Range Export ₹4,189.00 Value (Ex. Redemption) ₹4,189.00 …" at bounding box center [271, 132] width 486 height 153
click at [222, 71] on select "Today Yesterday Custom Range" at bounding box center [222, 69] width 50 height 12
select select "range"
click at [197, 63] on select "Today Yesterday Custom Range" at bounding box center [222, 69] width 50 height 12
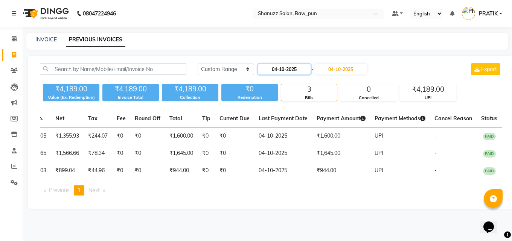
click at [295, 73] on input "04-10-2025" at bounding box center [284, 69] width 53 height 11
select select "10"
select select "2025"
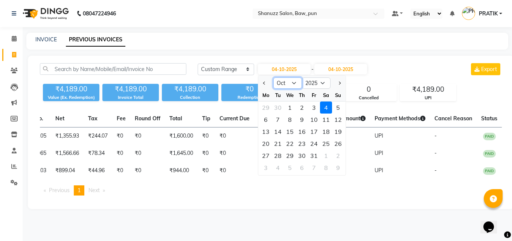
click at [284, 88] on select "Jan Feb Mar Apr May Jun [DATE] Aug Sep Oct Nov Dec" at bounding box center [287, 82] width 29 height 11
select select "9"
click at [273, 77] on select "Jan Feb Mar Apr May Jun [DATE] Aug Sep Oct Nov Dec" at bounding box center [287, 82] width 29 height 11
click at [336, 131] on div "21" at bounding box center [338, 132] width 12 height 12
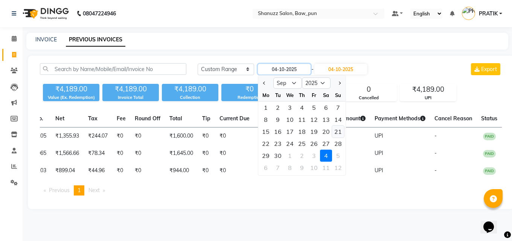
type input "21-09-2025"
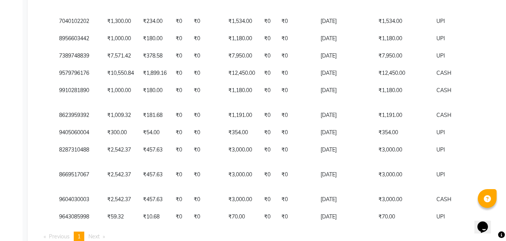
scroll to position [1605, 0]
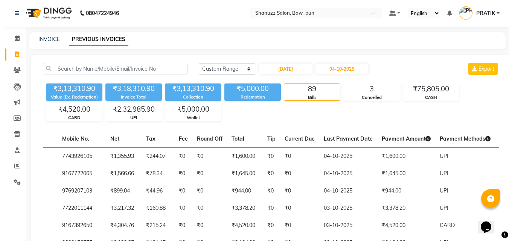
scroll to position [0, 0]
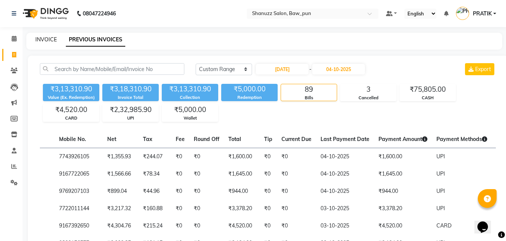
click at [38, 39] on link "INVOICE" at bounding box center [45, 39] width 21 height 7
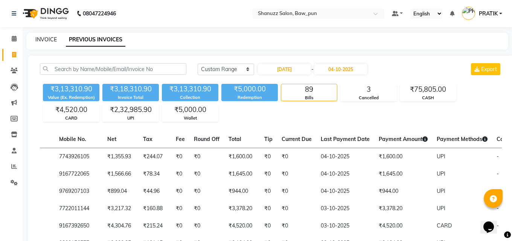
select select "service"
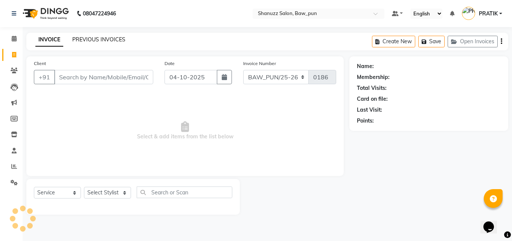
click at [78, 36] on link "PREVIOUS INVOICES" at bounding box center [98, 39] width 53 height 7
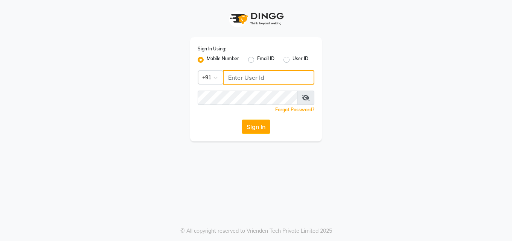
click at [245, 77] on input "Username" at bounding box center [268, 77] width 91 height 14
type input "8698600505"
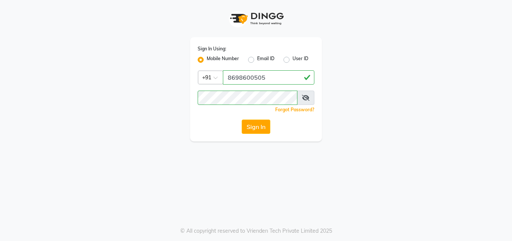
click at [354, 24] on div "Sign In Using: Mobile Number Email ID User ID Country Code × [PHONE_NUMBER] Rem…" at bounding box center [255, 70] width 429 height 141
click at [307, 98] on icon at bounding box center [306, 98] width 8 height 6
click at [261, 125] on button "Sign In" at bounding box center [255, 127] width 29 height 14
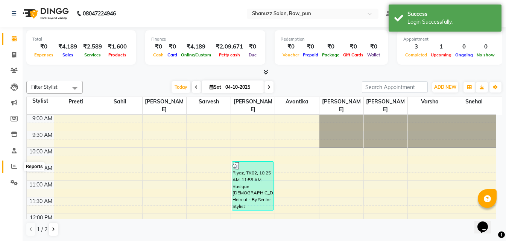
click at [14, 164] on icon at bounding box center [14, 167] width 6 height 6
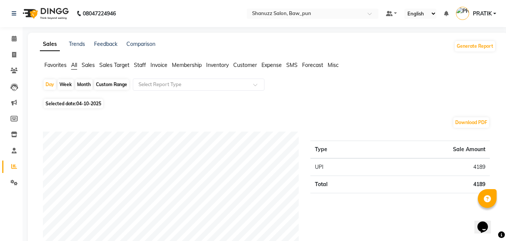
click at [132, 85] on div "Day Week Month Custom Range Select Report Type" at bounding box center [268, 88] width 450 height 18
click at [153, 84] on input "text" at bounding box center [191, 85] width 108 height 8
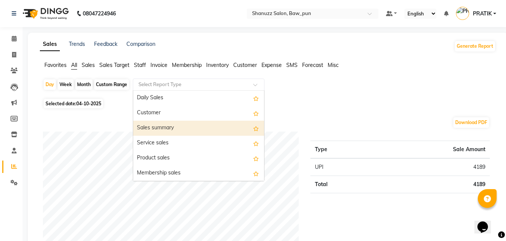
click at [160, 128] on div "Sales summary" at bounding box center [198, 128] width 131 height 15
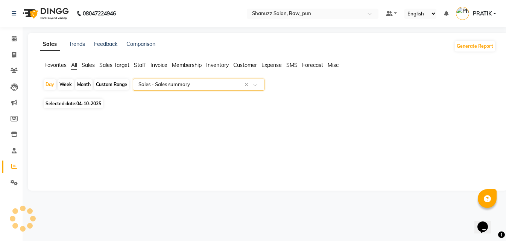
select select "full_report"
select select "csv"
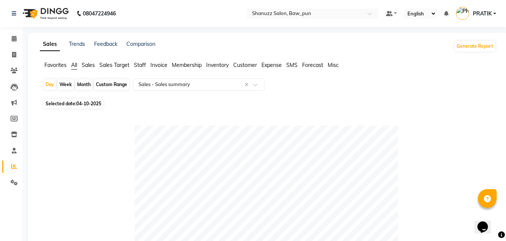
click at [76, 84] on div "Month" at bounding box center [83, 84] width 17 height 11
select select "10"
select select "2025"
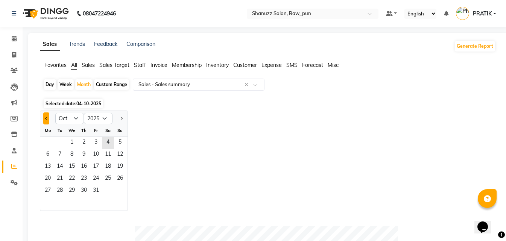
click at [45, 117] on button "Previous month" at bounding box center [46, 118] width 6 height 12
select select "9"
click at [117, 84] on div "Custom Range" at bounding box center [111, 84] width 35 height 11
select select "10"
select select "2025"
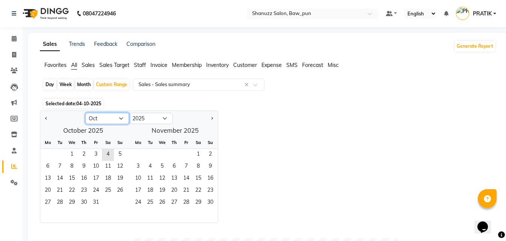
click at [102, 118] on select "Jan Feb Mar Apr May Jun [DATE] Aug Sep Oct Nov Dec" at bounding box center [107, 118] width 44 height 11
select select "9"
click at [85, 113] on select "Jan Feb Mar Apr May Jun [DATE] Aug Sep Oct Nov Dec" at bounding box center [107, 118] width 44 height 11
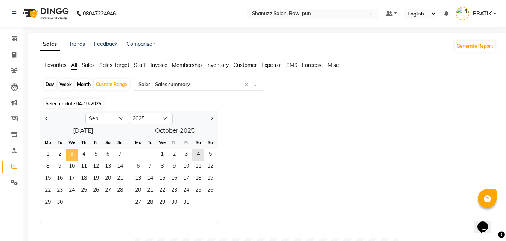
click at [69, 152] on span "3" at bounding box center [72, 155] width 12 height 12
click at [192, 157] on span "3" at bounding box center [186, 155] width 12 height 12
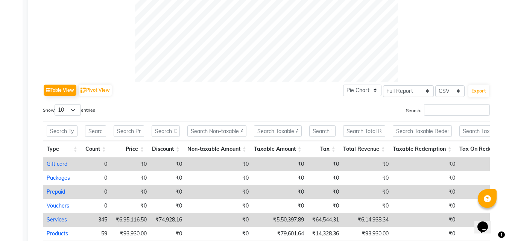
scroll to position [401, 0]
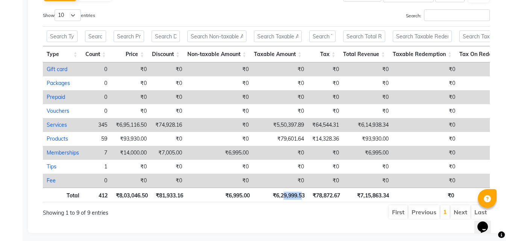
drag, startPoint x: 282, startPoint y: 194, endPoint x: 302, endPoint y: 195, distance: 20.3
click at [302, 195] on th "₹6,29,999.53" at bounding box center [281, 195] width 55 height 15
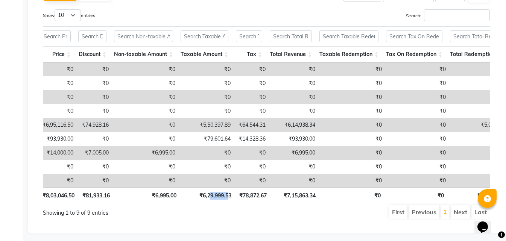
scroll to position [0, 0]
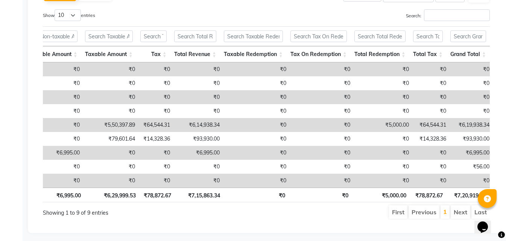
click at [295, 214] on ul "First Previous 1 Next Last" at bounding box center [362, 212] width 256 height 14
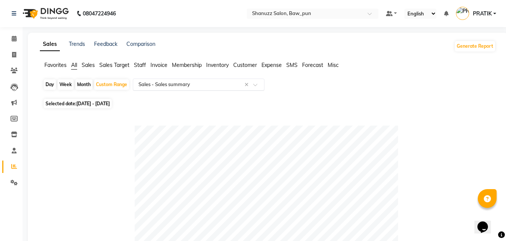
click at [174, 82] on input "text" at bounding box center [191, 85] width 108 height 8
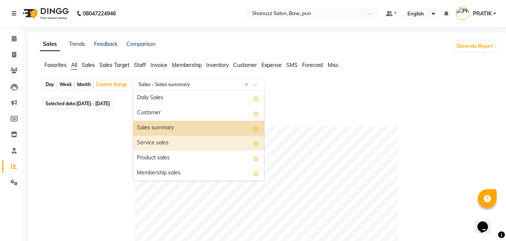
click at [167, 140] on div "Service sales" at bounding box center [198, 143] width 131 height 15
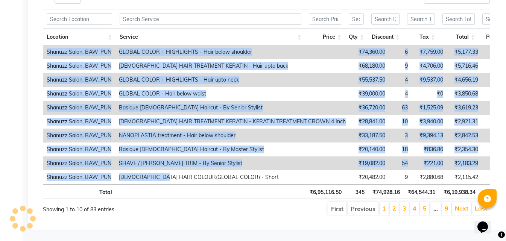
drag, startPoint x: 168, startPoint y: 172, endPoint x: 226, endPoint y: 175, distance: 58.0
click at [215, 176] on div "Location Service Price Qty Discount Tax Total Payment Redemption Total ₹6,95,11…" at bounding box center [266, 114] width 447 height 139
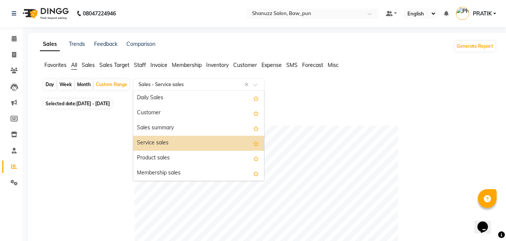
click at [180, 88] on input "text" at bounding box center [191, 85] width 108 height 8
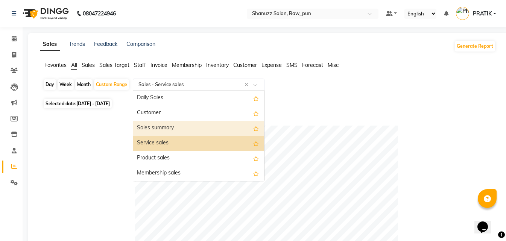
click at [175, 123] on div "Sales summary" at bounding box center [198, 128] width 131 height 15
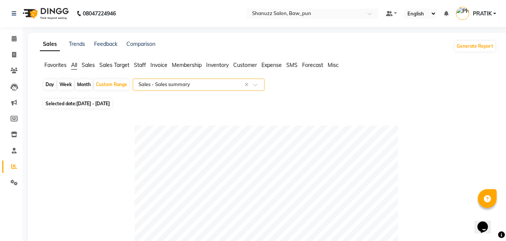
click at [162, 87] on input "text" at bounding box center [191, 85] width 108 height 8
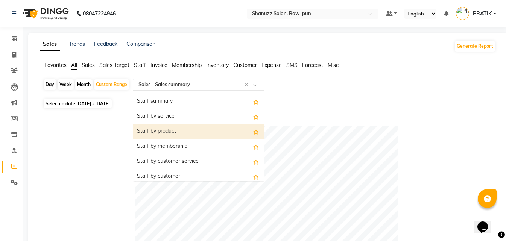
scroll to position [251, 0]
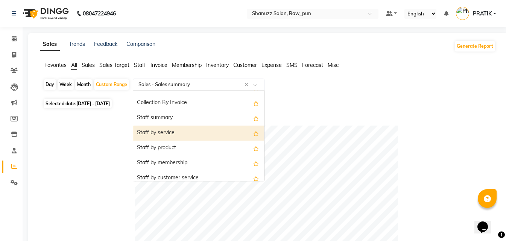
click at [176, 129] on div "Staff by service" at bounding box center [198, 133] width 131 height 15
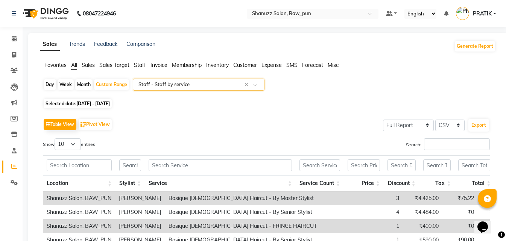
scroll to position [158, 0]
